Goal: Task Accomplishment & Management: Complete application form

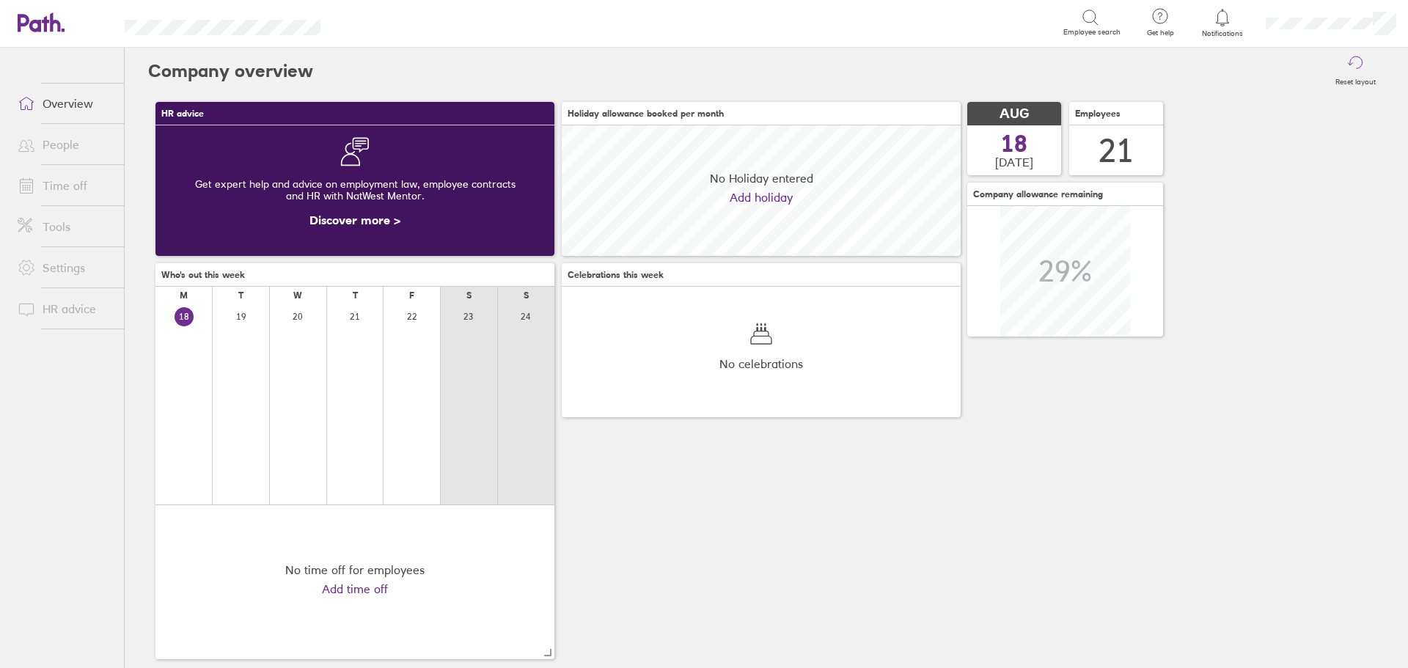
scroll to position [131, 399]
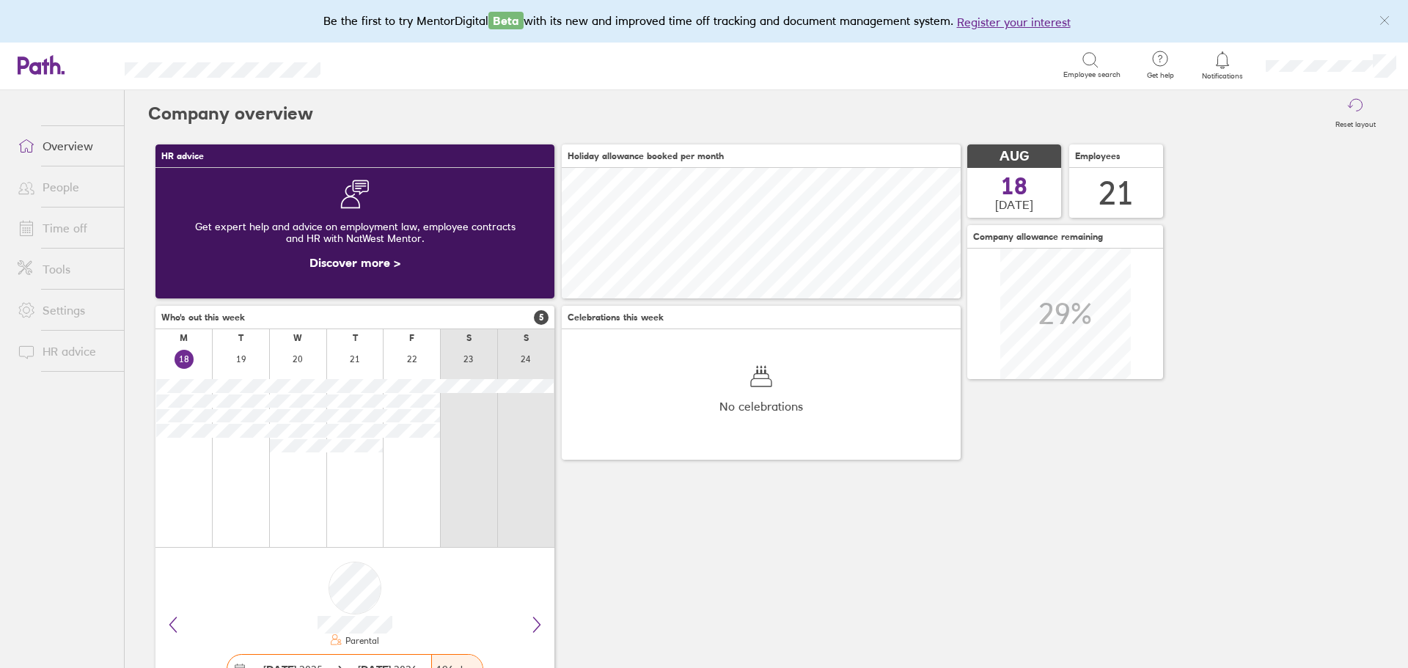
click at [79, 238] on link "Time off" at bounding box center [65, 227] width 118 height 29
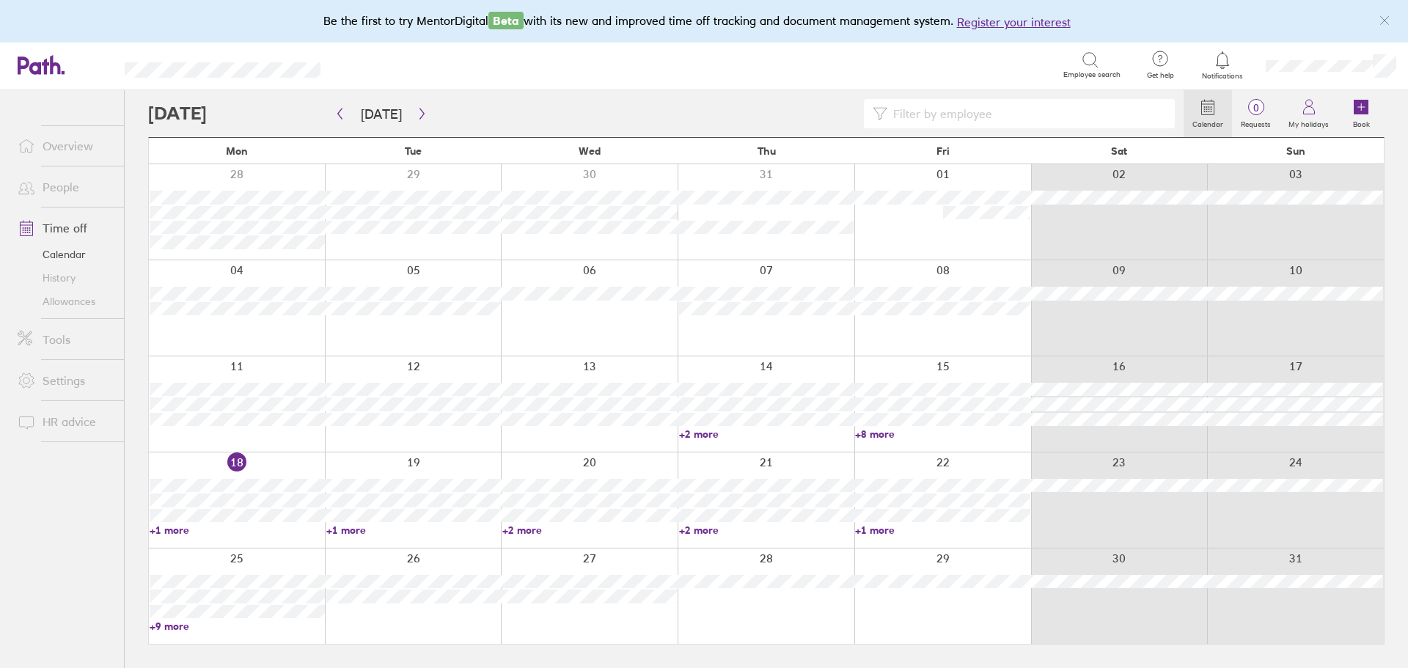
click at [267, 460] on div at bounding box center [237, 500] width 176 height 95
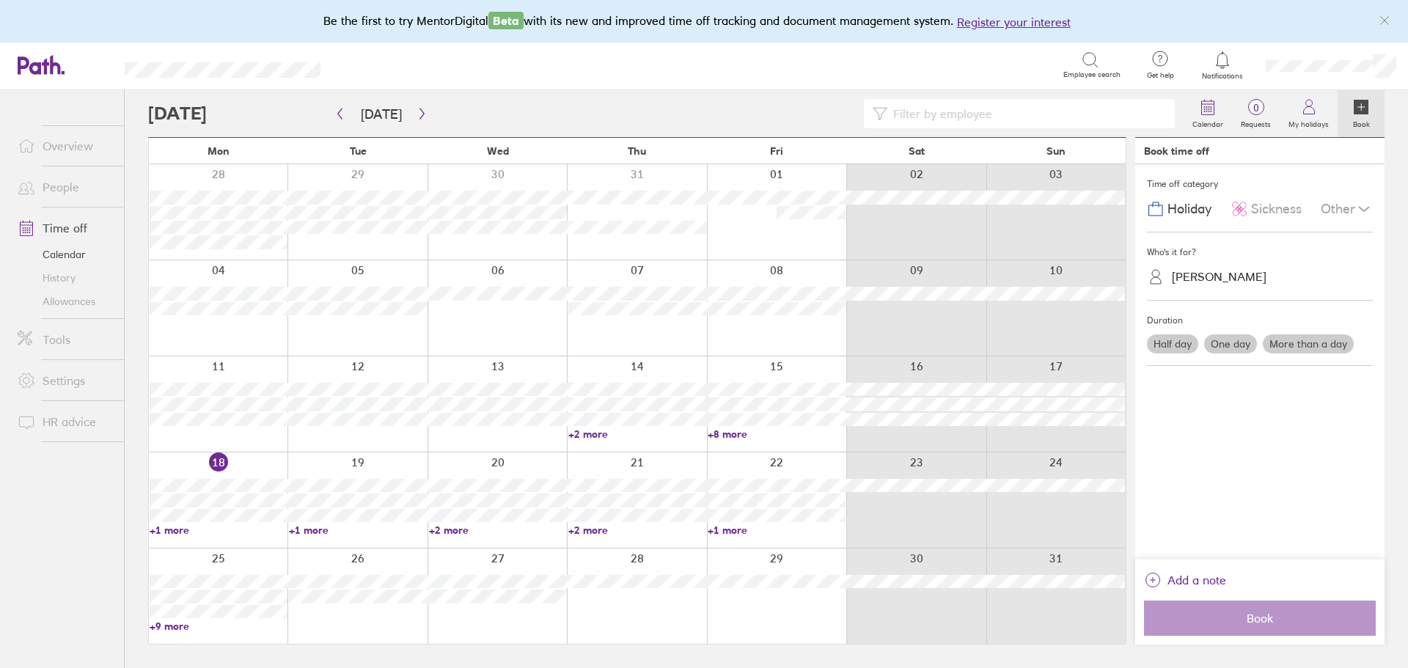
click at [1261, 215] on span "Sickness" at bounding box center [1276, 209] width 51 height 15
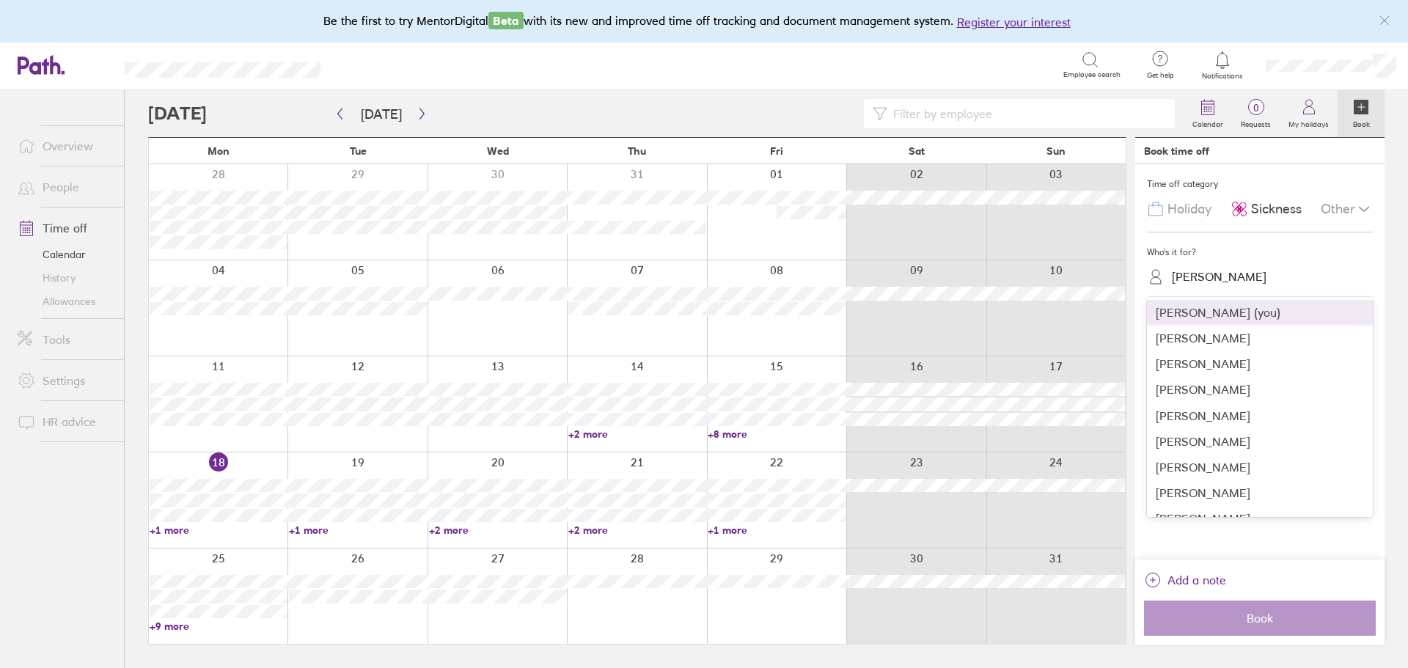
click at [1224, 271] on div "[PERSON_NAME]" at bounding box center [1219, 277] width 95 height 14
click at [1212, 337] on div "[PERSON_NAME]" at bounding box center [1260, 339] width 226 height 26
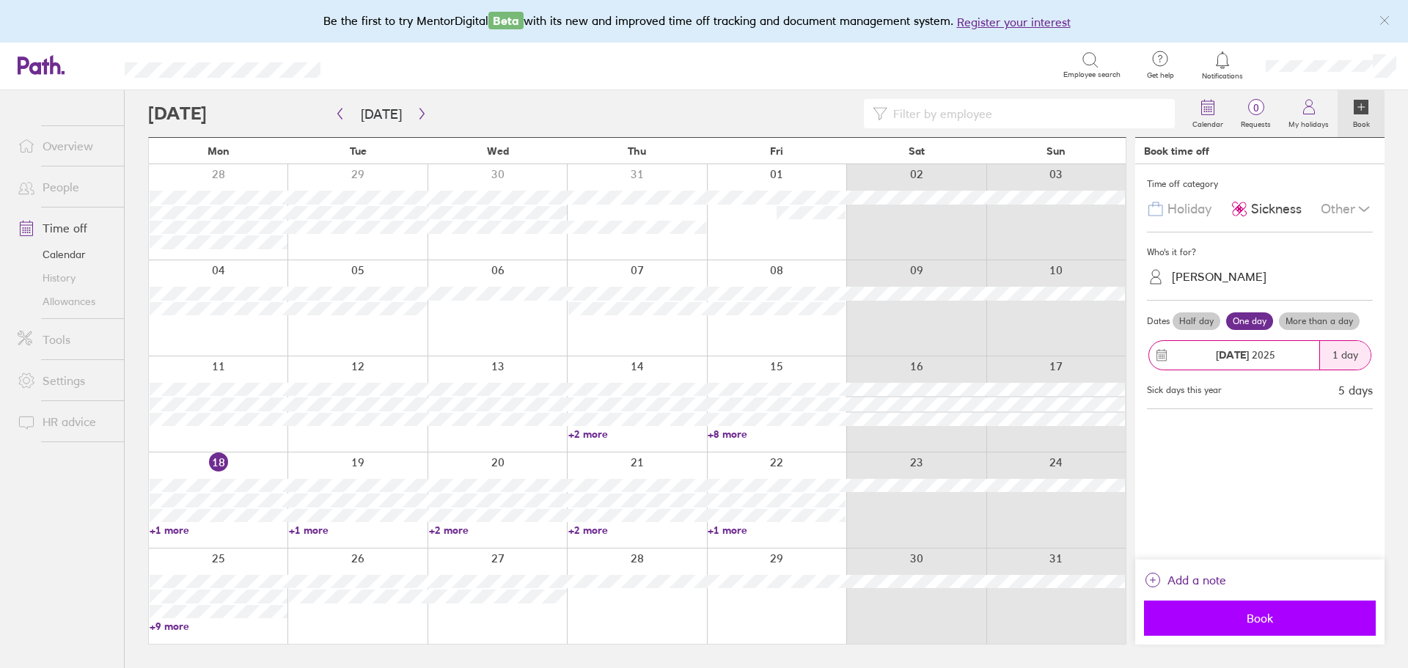
click at [1319, 629] on button "Book" at bounding box center [1260, 618] width 232 height 35
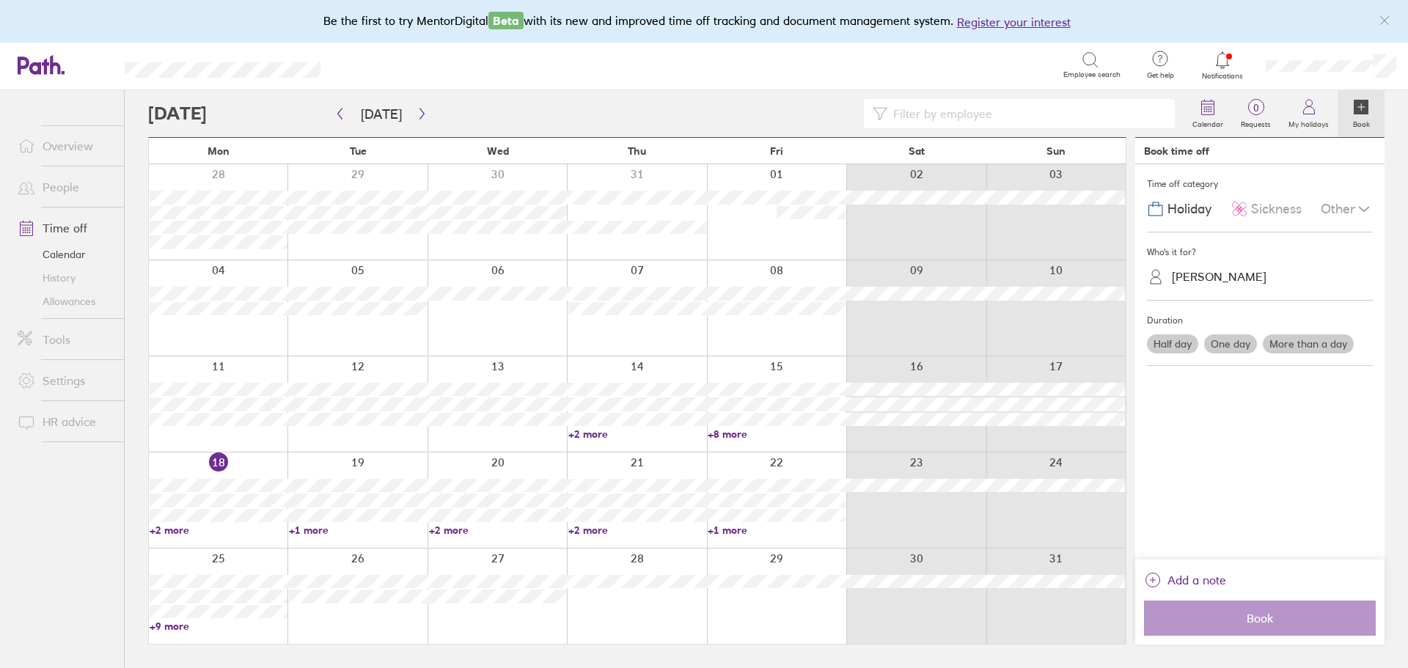
click at [1253, 204] on span "Sickness" at bounding box center [1276, 209] width 51 height 15
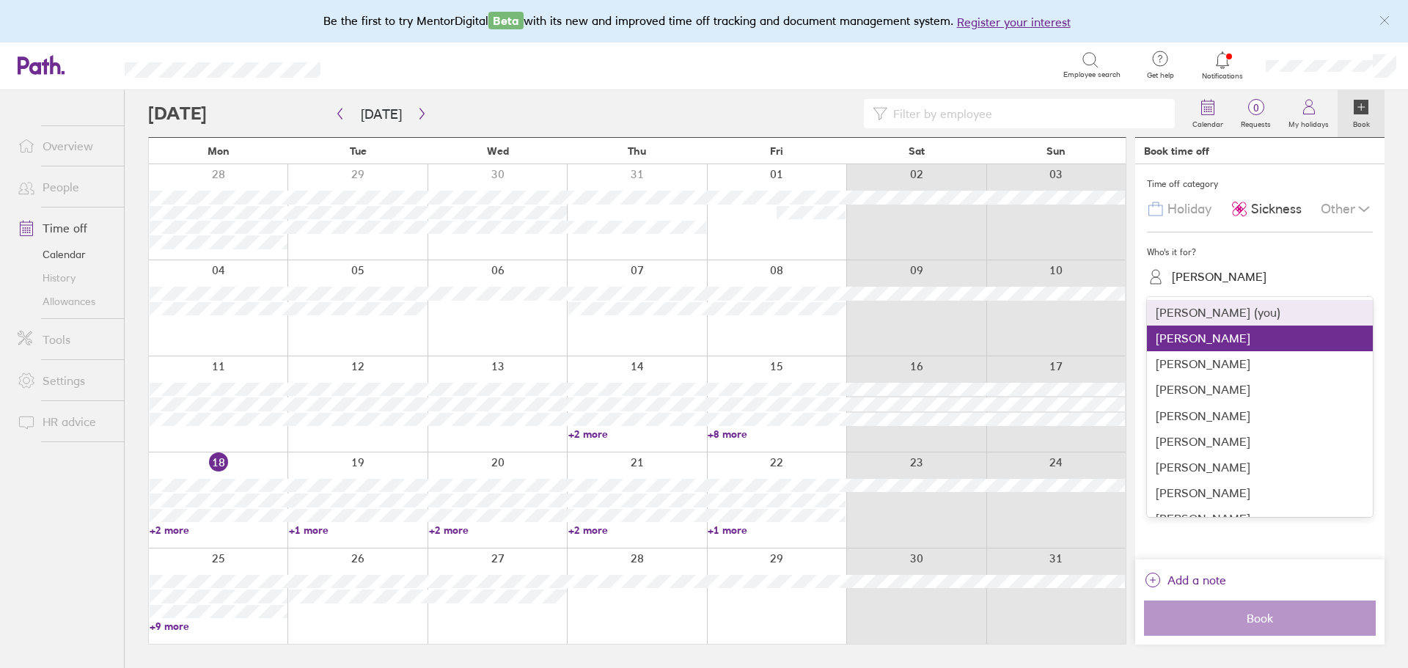
click at [1226, 277] on div "[PERSON_NAME]" at bounding box center [1219, 277] width 95 height 14
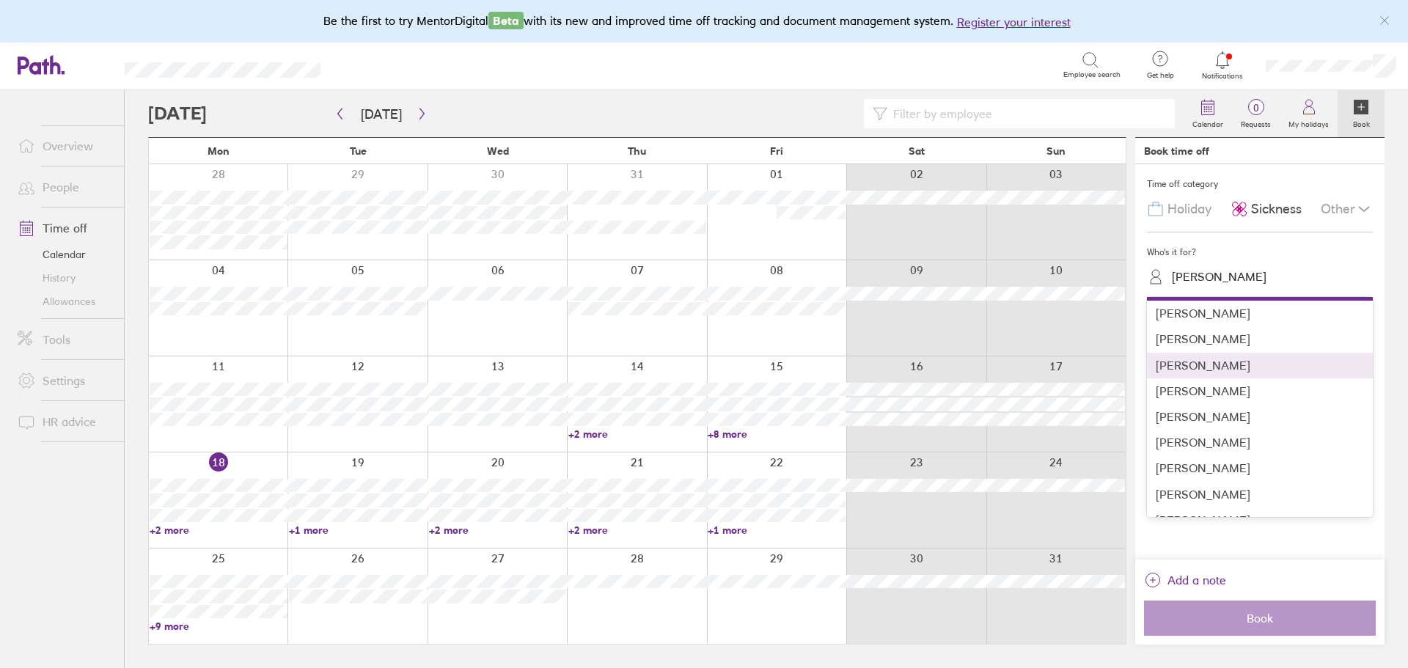
scroll to position [73, 0]
click at [1233, 359] on div "[PERSON_NAME]" at bounding box center [1260, 369] width 226 height 26
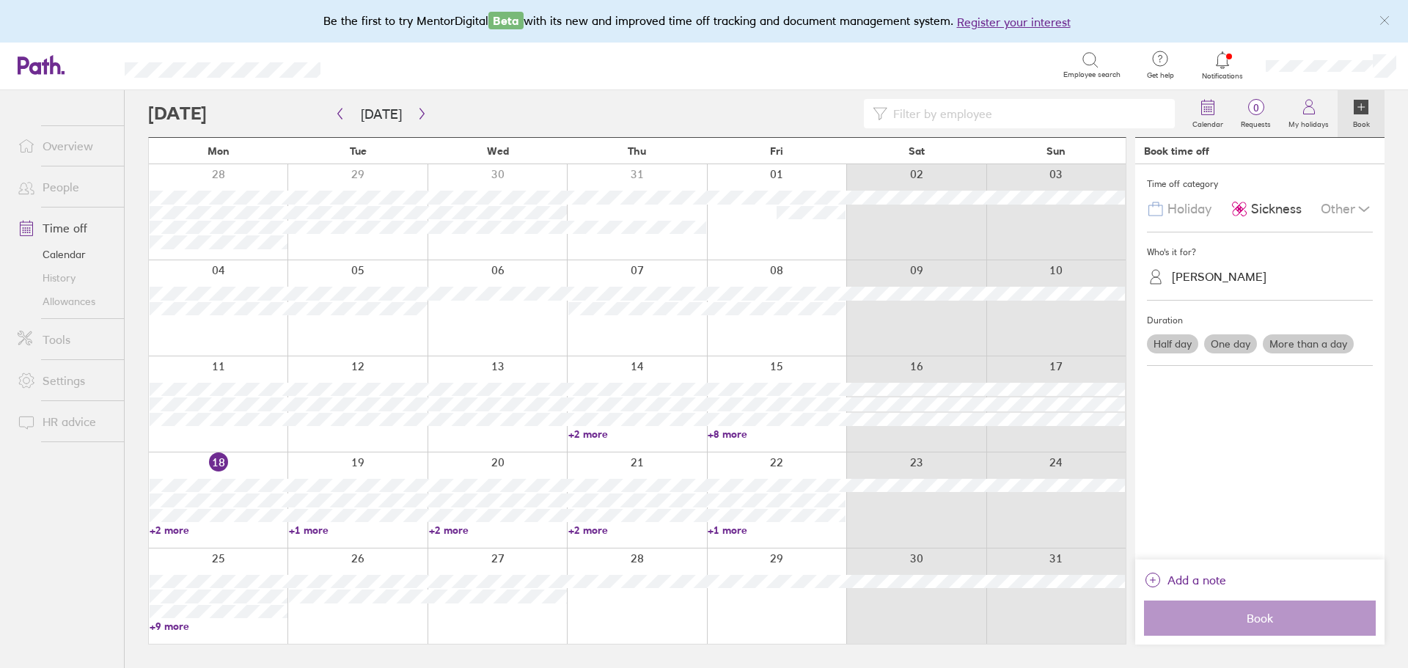
click at [1226, 341] on label "One day" at bounding box center [1230, 343] width 53 height 19
click at [0, 0] on input "One day" at bounding box center [0, 0] width 0 height 0
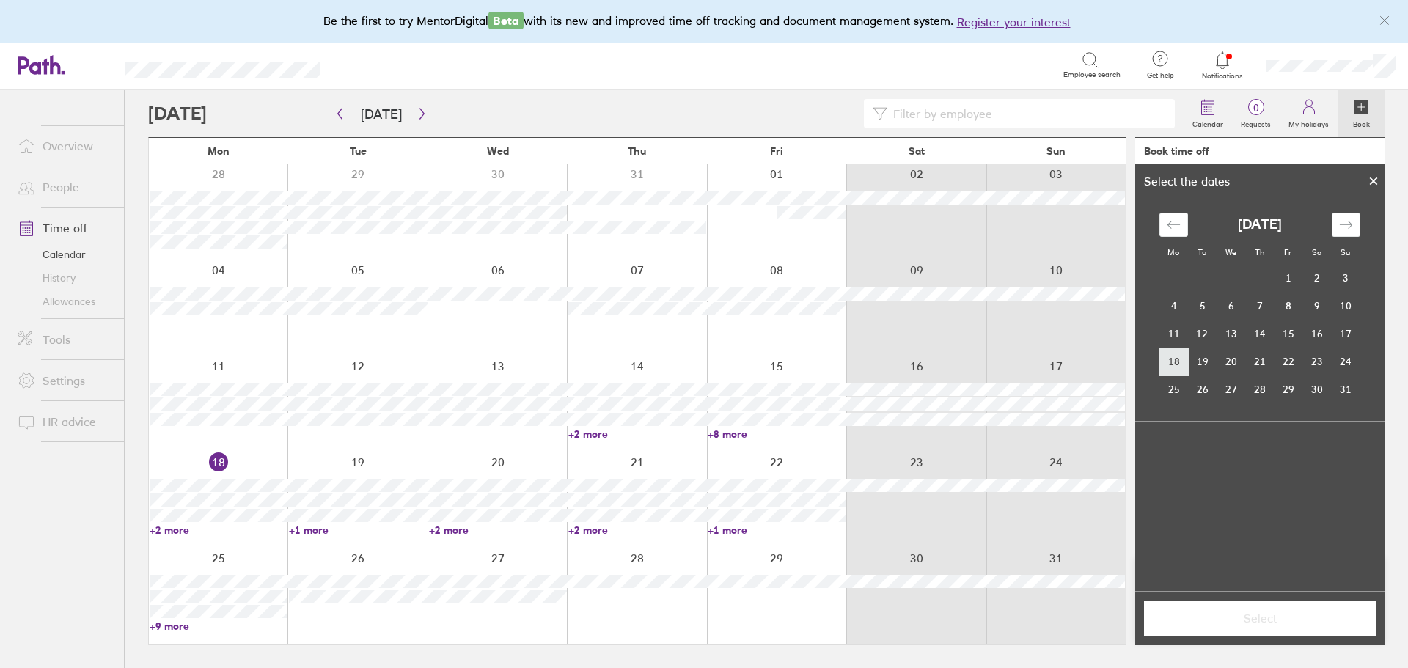
click at [1178, 365] on td "18" at bounding box center [1174, 362] width 29 height 28
click at [1276, 614] on span "Select" at bounding box center [1259, 618] width 211 height 13
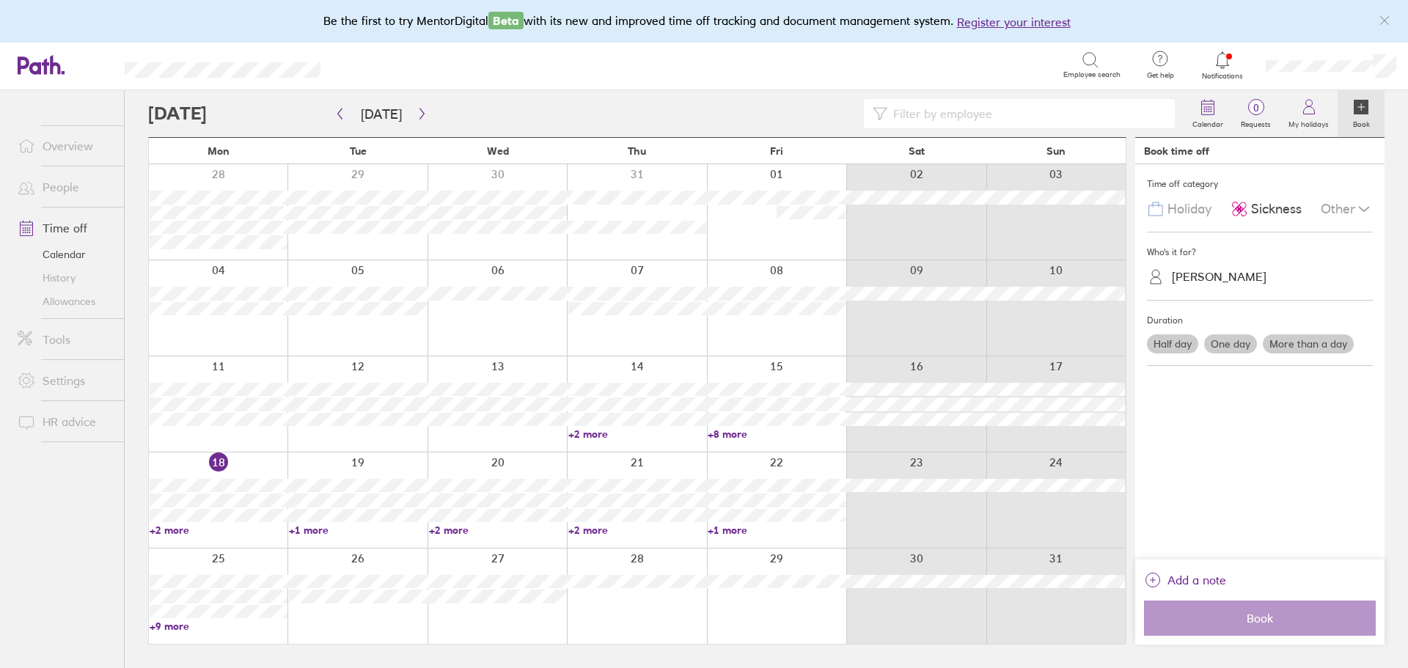
click at [1226, 341] on label "One day" at bounding box center [1230, 343] width 53 height 19
click at [0, 0] on input "One day" at bounding box center [0, 0] width 0 height 0
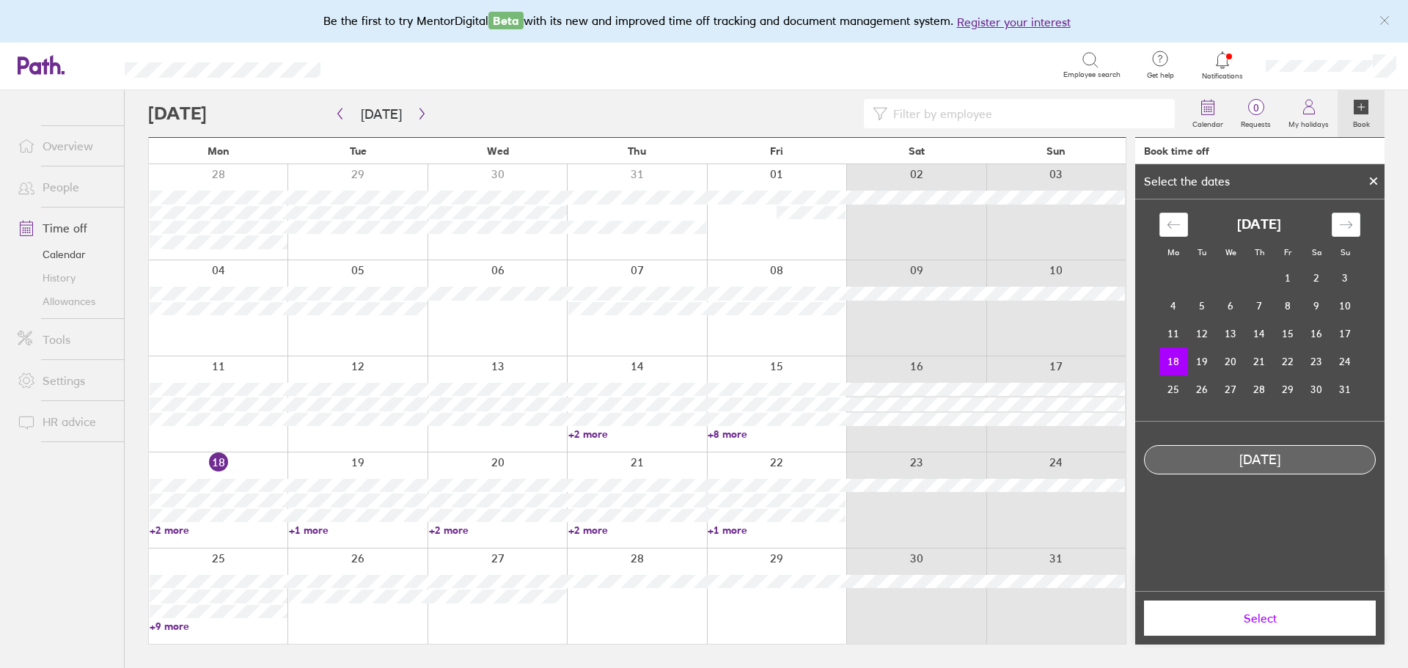
click at [1171, 355] on td "18" at bounding box center [1174, 362] width 29 height 28
drag, startPoint x: 1268, startPoint y: 626, endPoint x: 1261, endPoint y: 621, distance: 8.6
click at [1267, 626] on button "Select" at bounding box center [1260, 618] width 232 height 35
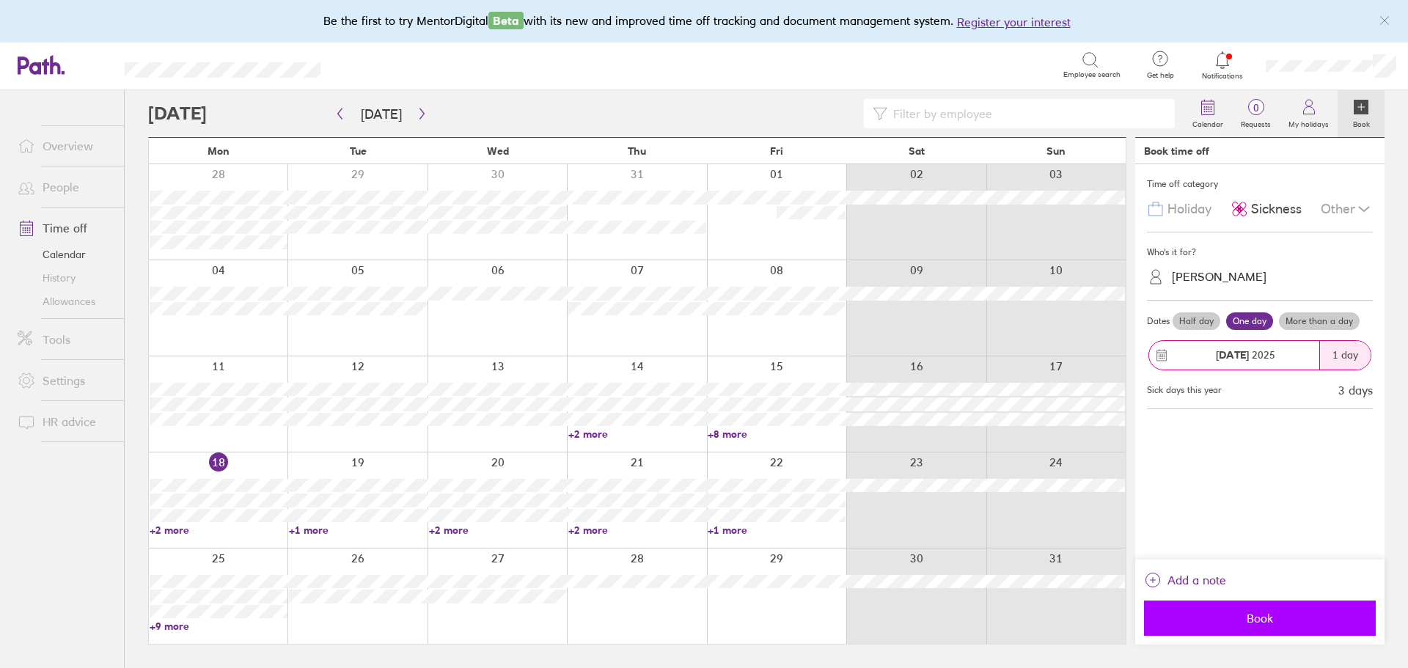
click at [1295, 627] on button "Book" at bounding box center [1260, 618] width 232 height 35
